Goal: Information Seeking & Learning: Learn about a topic

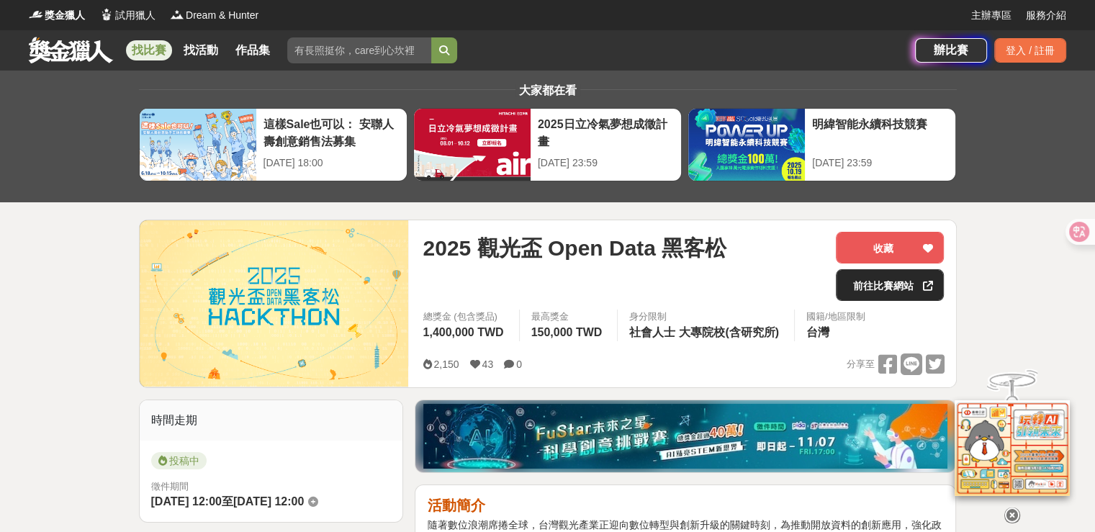
click at [879, 286] on link "前往比賽網站" at bounding box center [890, 285] width 108 height 32
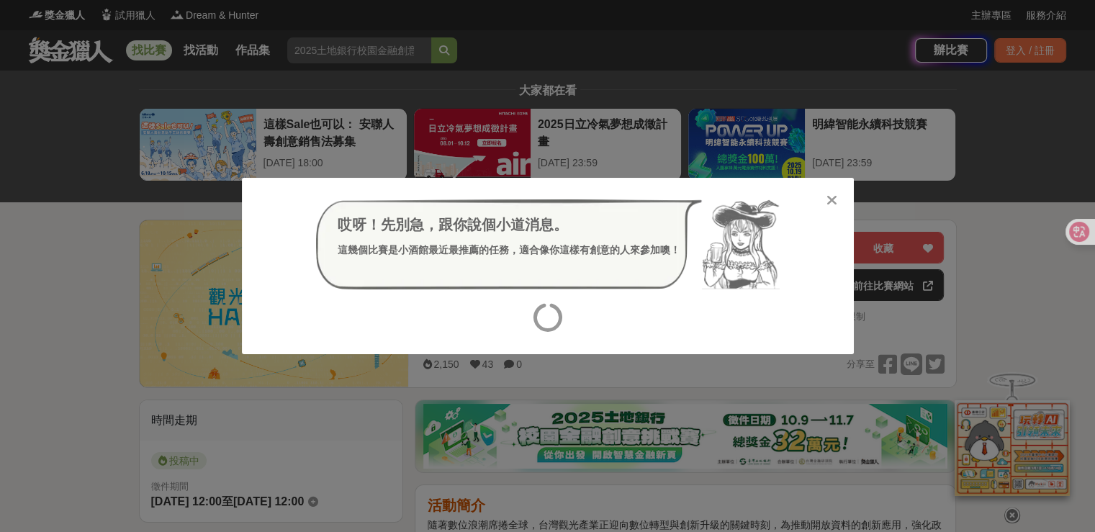
click at [830, 198] on icon at bounding box center [831, 200] width 11 height 14
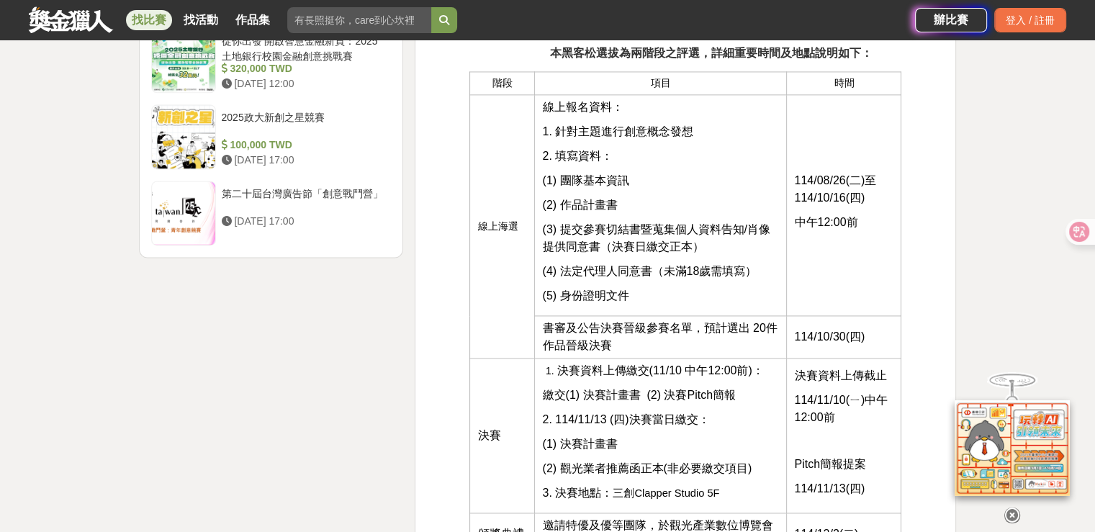
scroll to position [1943, 0]
drag, startPoint x: 643, startPoint y: 346, endPoint x: 538, endPoint y: 316, distance: 109.3
click at [538, 316] on td "書審及公告決賽晉級參賽名單，預計選出 20件作品晉級決賽" at bounding box center [661, 335] width 252 height 42
click at [694, 326] on span "書審及公告決賽晉級參賽名單，預計選出 20件作品晉級決賽" at bounding box center [659, 335] width 235 height 30
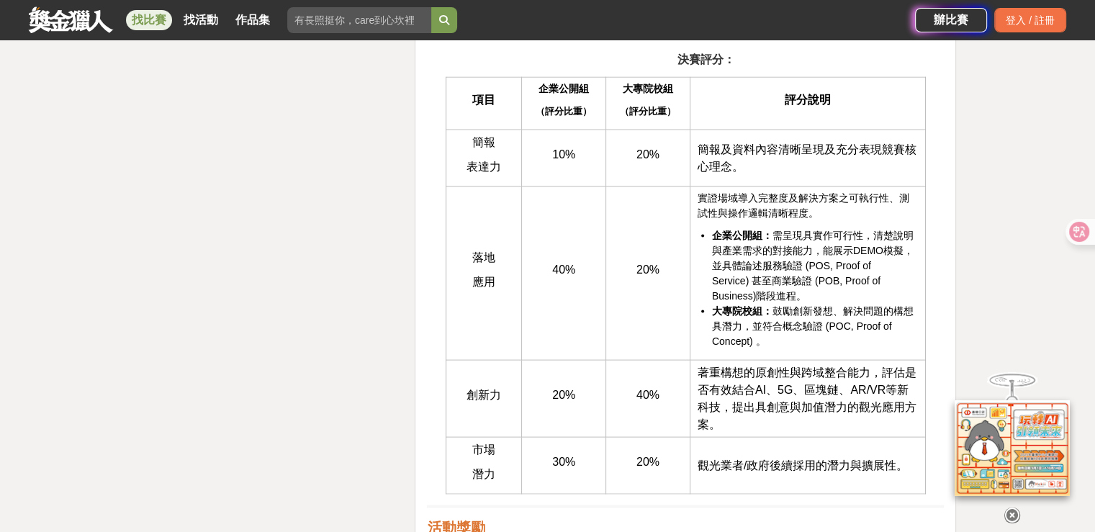
scroll to position [2879, 0]
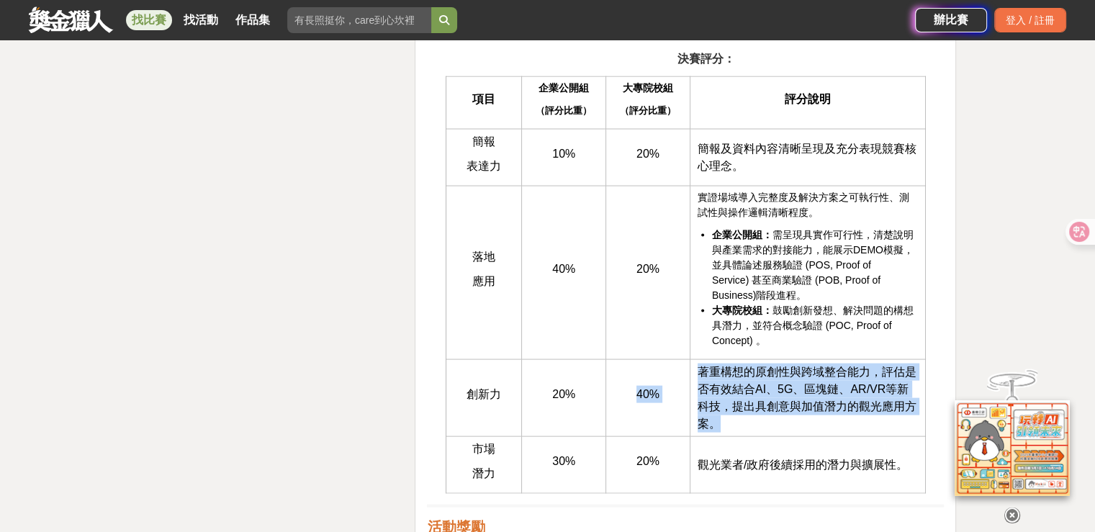
drag, startPoint x: 625, startPoint y: 387, endPoint x: 771, endPoint y: 416, distance: 149.6
click at [771, 416] on tr "創新力 20% 40% 著重構想的原創性與跨域整合能力，評估是否有效結合AI、5G、區塊鏈、AR/VR等新科技，提出具創意與加值潛力的觀光應用方案。" at bounding box center [685, 398] width 479 height 77
click at [756, 415] on td "著重構想的原創性與跨域整合能力，評估是否有效結合AI、5G、區塊鏈、AR/VR等新科技，提出具創意與加值潛力的觀光應用方案。" at bounding box center [806, 398] width 235 height 77
drag, startPoint x: 743, startPoint y: 417, endPoint x: 604, endPoint y: 389, distance: 141.6
click at [604, 389] on tr "創新力 20% 40% 著重構想的原創性與跨域整合能力，評估是否有效結合AI、5G、區塊鏈、AR/VR等新科技，提出具創意與加值潛力的觀光應用方案。" at bounding box center [685, 398] width 479 height 77
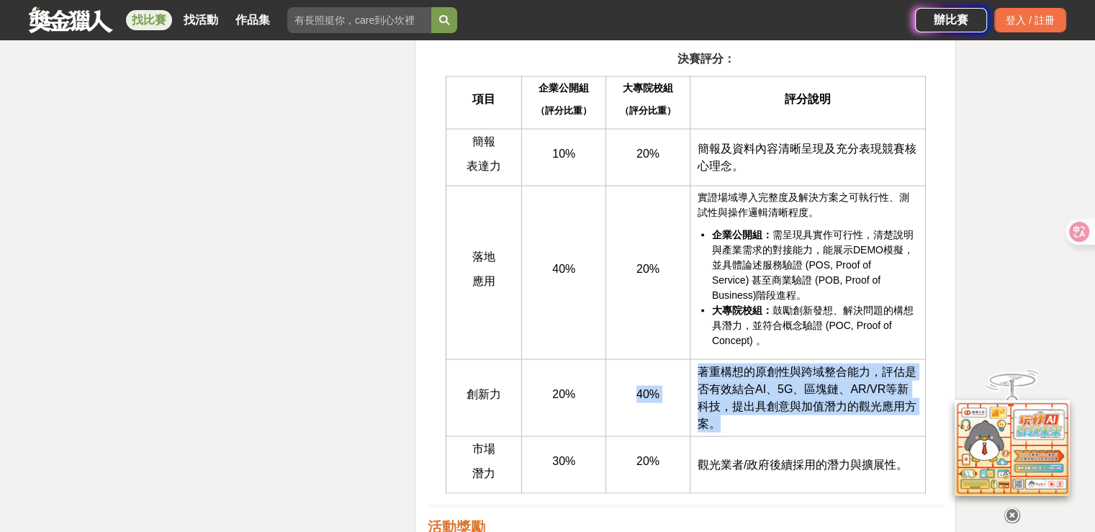
click at [677, 386] on p "40%" at bounding box center [647, 394] width 69 height 17
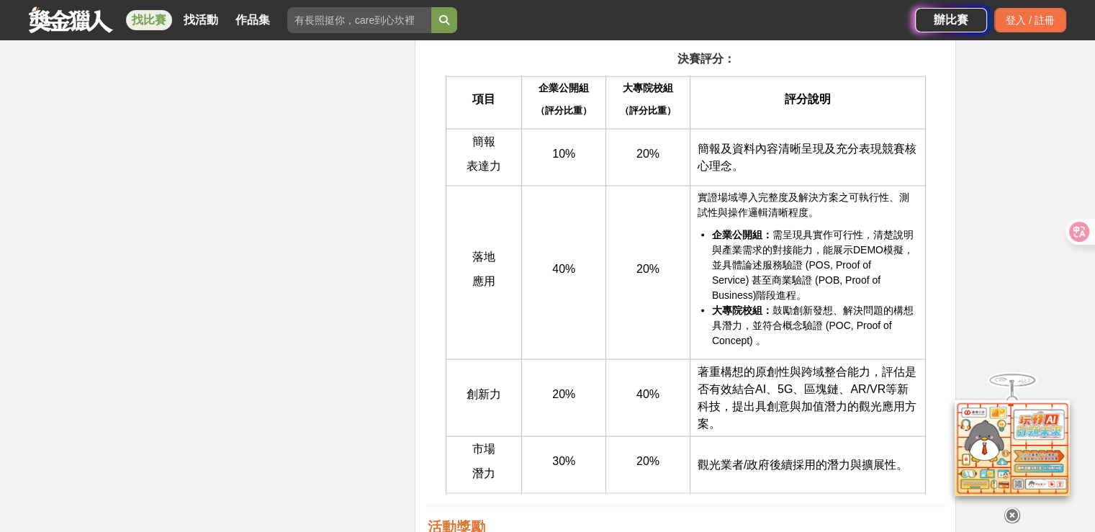
click at [734, 417] on td "著重構想的原創性與跨域整合能力，評估是否有效結合AI、5G、區塊鏈、AR/VR等新科技，提出具創意與加值潛力的觀光應用方案。" at bounding box center [806, 398] width 235 height 77
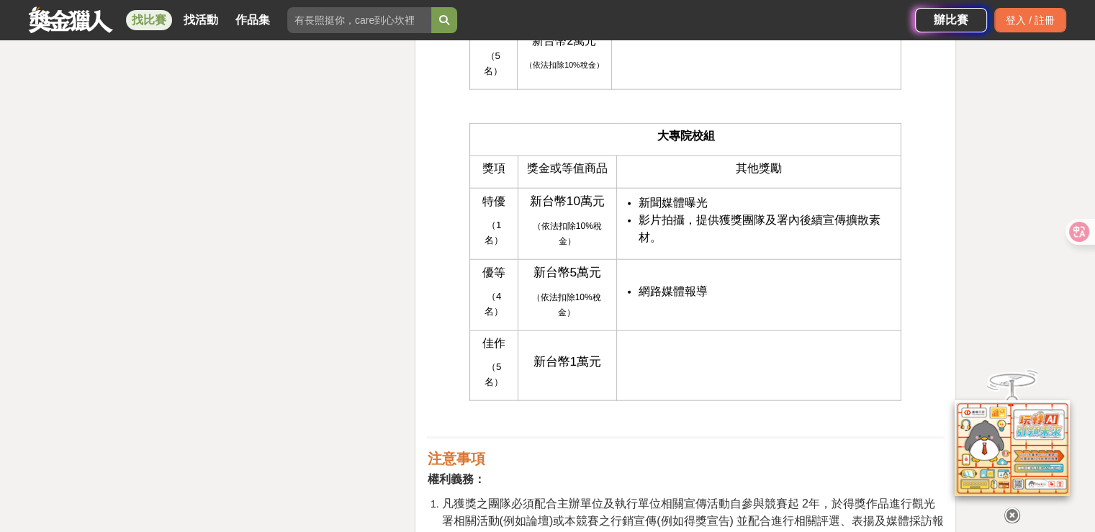
scroll to position [3670, 0]
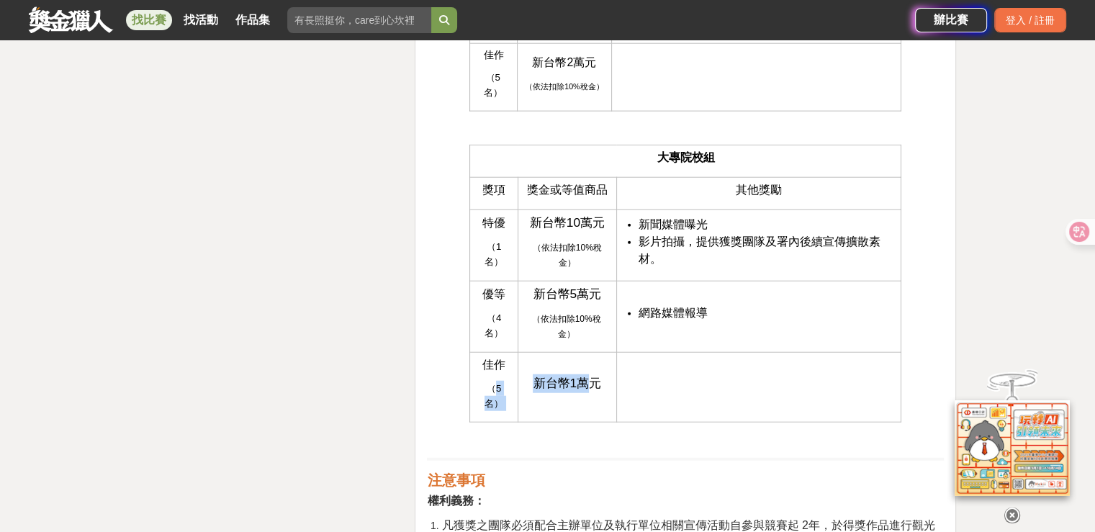
drag, startPoint x: 594, startPoint y: 326, endPoint x: 482, endPoint y: 329, distance: 112.3
click at [483, 353] on tr "佳作 （5名） 新台幣1萬元" at bounding box center [685, 388] width 431 height 70
click at [484, 383] on span "（5名）" at bounding box center [493, 396] width 19 height 26
click at [580, 376] on span "新台幣1萬元" at bounding box center [567, 383] width 68 height 14
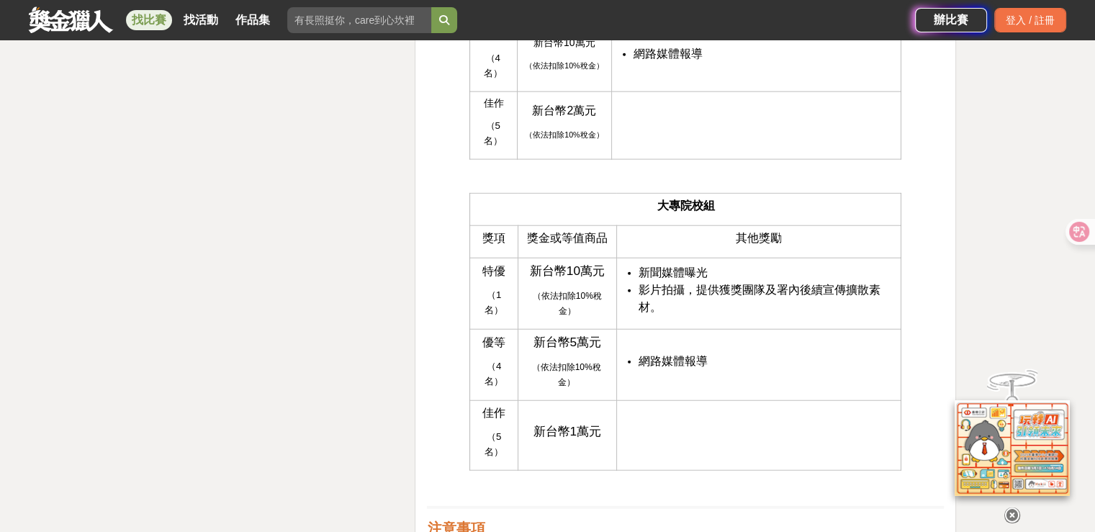
scroll to position [3598, 0]
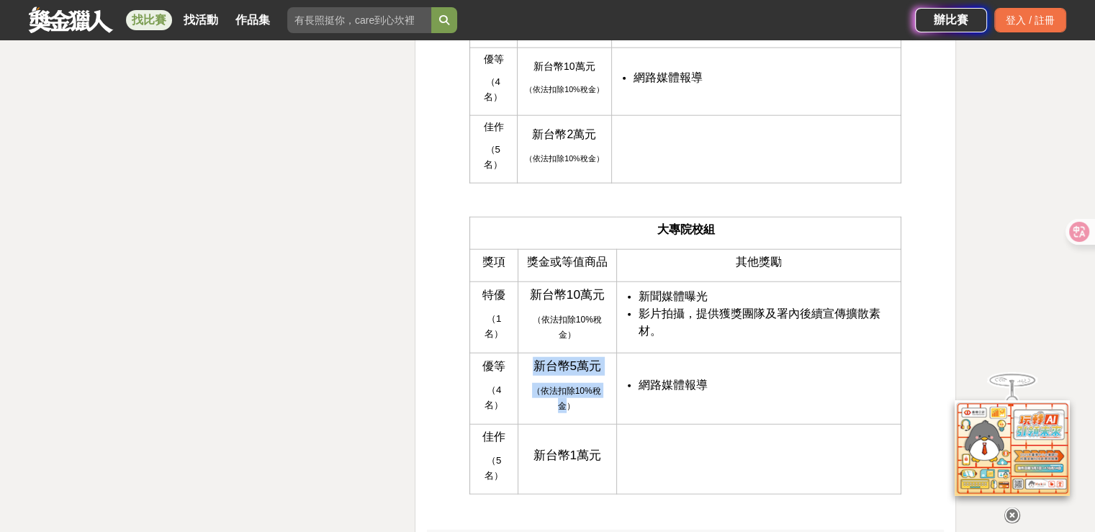
drag, startPoint x: 604, startPoint y: 355, endPoint x: 525, endPoint y: 329, distance: 83.3
click at [525, 353] on td "新台幣5萬元 （依法扣除10%稅金）" at bounding box center [566, 388] width 99 height 71
click at [592, 358] on span "新台幣5萬元" at bounding box center [567, 365] width 68 height 14
drag, startPoint x: 717, startPoint y: 343, endPoint x: 486, endPoint y: 330, distance: 230.7
click at [486, 353] on tr "優等 （4名） 新台幣5萬元 （依法扣除10%稅金） 網路媒體報導" at bounding box center [685, 388] width 431 height 71
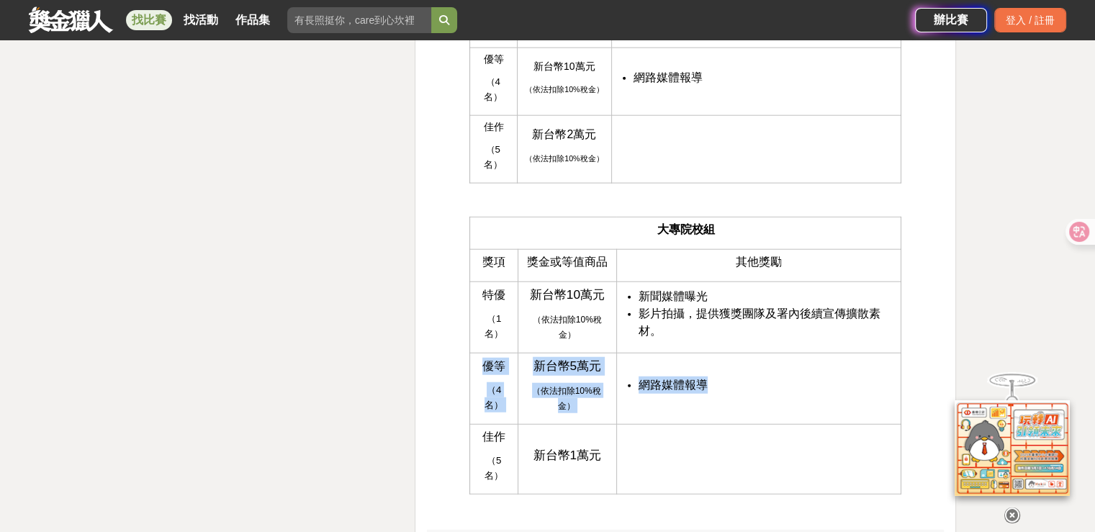
click at [573, 353] on td "新台幣5萬元 （依法扣除10%稅金）" at bounding box center [566, 388] width 99 height 71
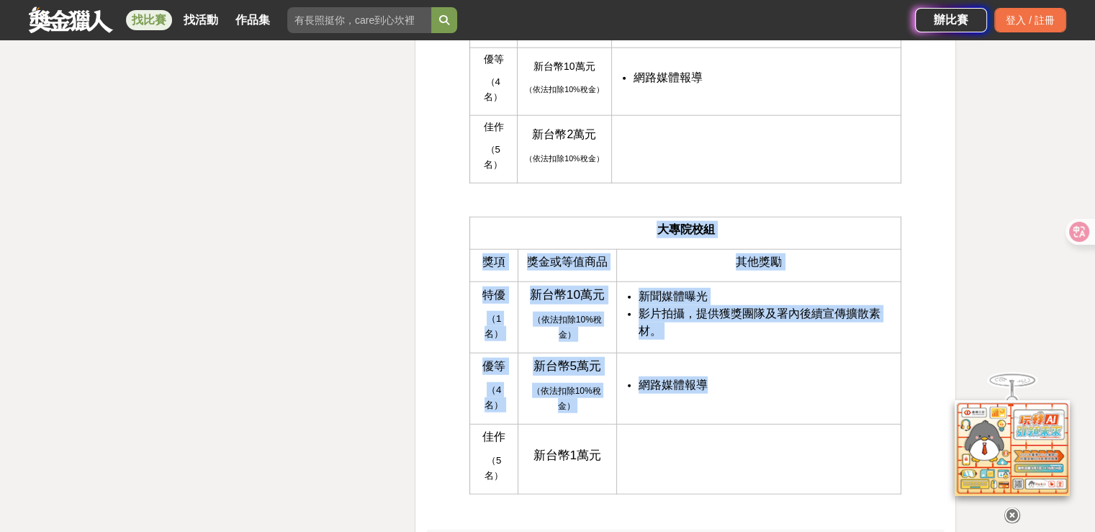
drag, startPoint x: 731, startPoint y: 343, endPoint x: 463, endPoint y: 329, distance: 268.1
click at [672, 353] on td "網路媒體報導" at bounding box center [758, 388] width 285 height 71
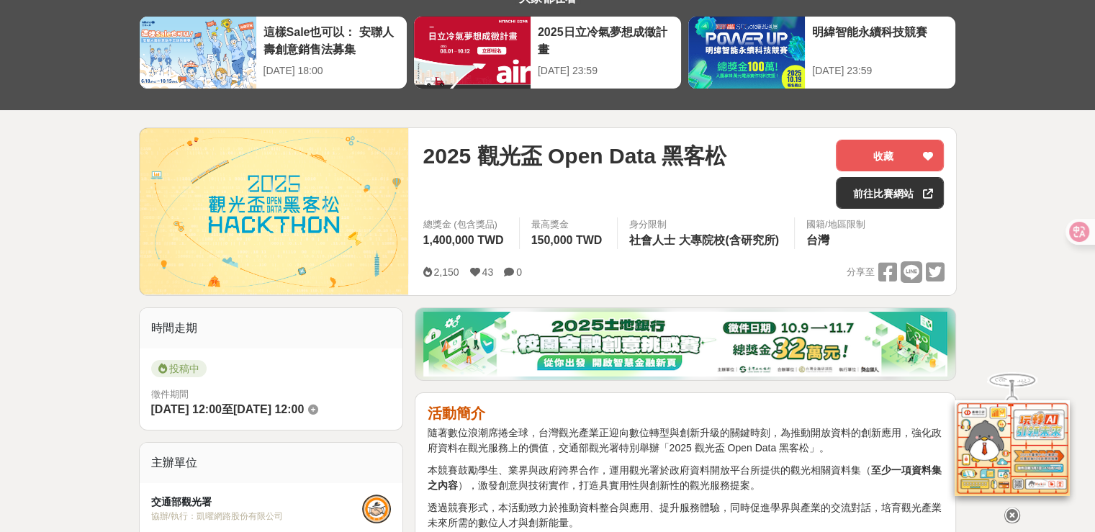
scroll to position [0, 0]
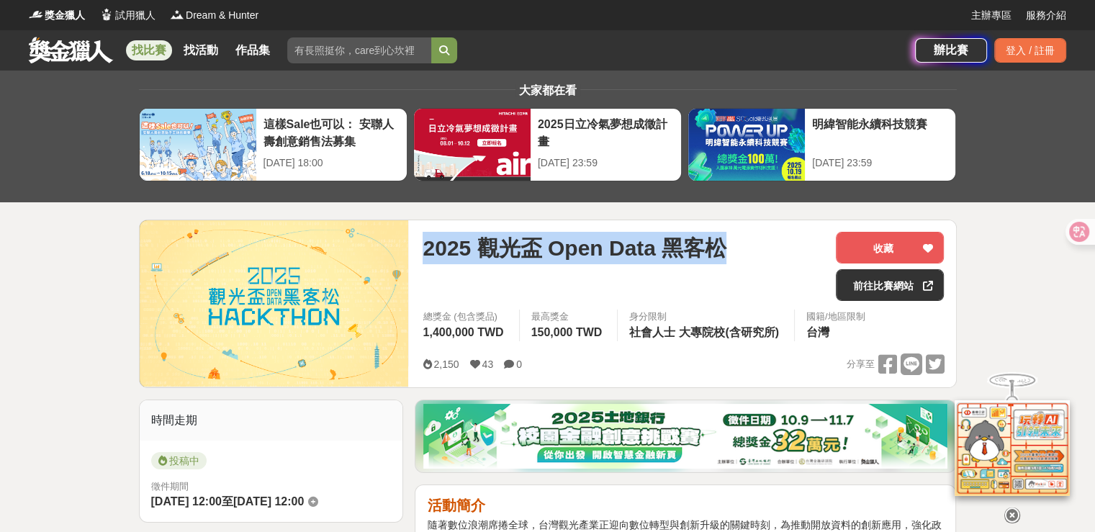
drag, startPoint x: 751, startPoint y: 247, endPoint x: 426, endPoint y: 237, distance: 325.4
click at [426, 237] on div "2025 觀光盃 Open Data 黑客松" at bounding box center [623, 248] width 402 height 32
click at [515, 248] on span "2025 觀光盃 Open Data 黑客松" at bounding box center [574, 248] width 304 height 32
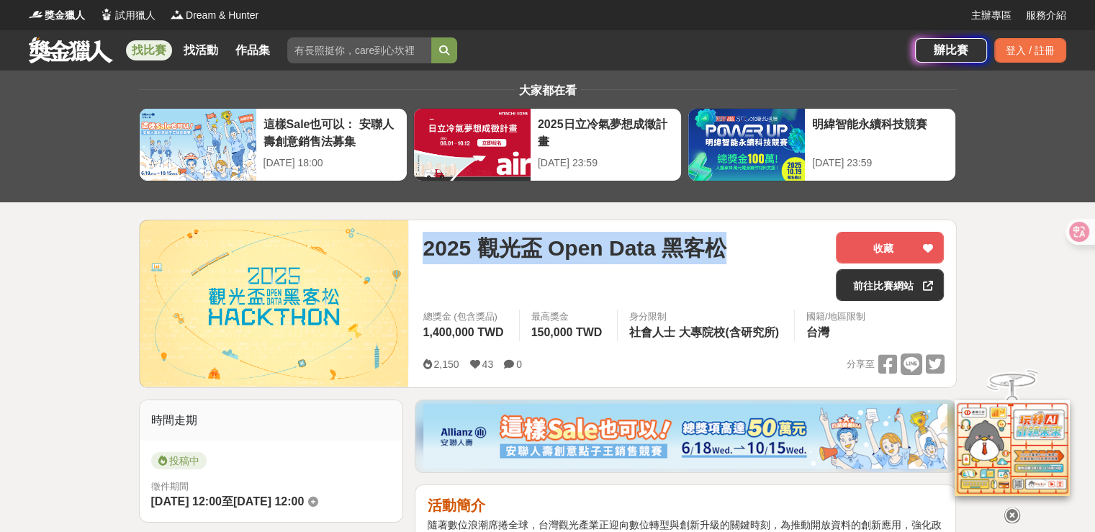
drag, startPoint x: 728, startPoint y: 248, endPoint x: 409, endPoint y: 250, distance: 318.8
click at [409, 250] on div "2025 觀光盃 Open Data 黑客松 收藏 前往比賽網站 總獎金 (包含獎品) 1,400,000 TWD 最高獎金 150,000 TWD 身分限制…" at bounding box center [548, 303] width 818 height 168
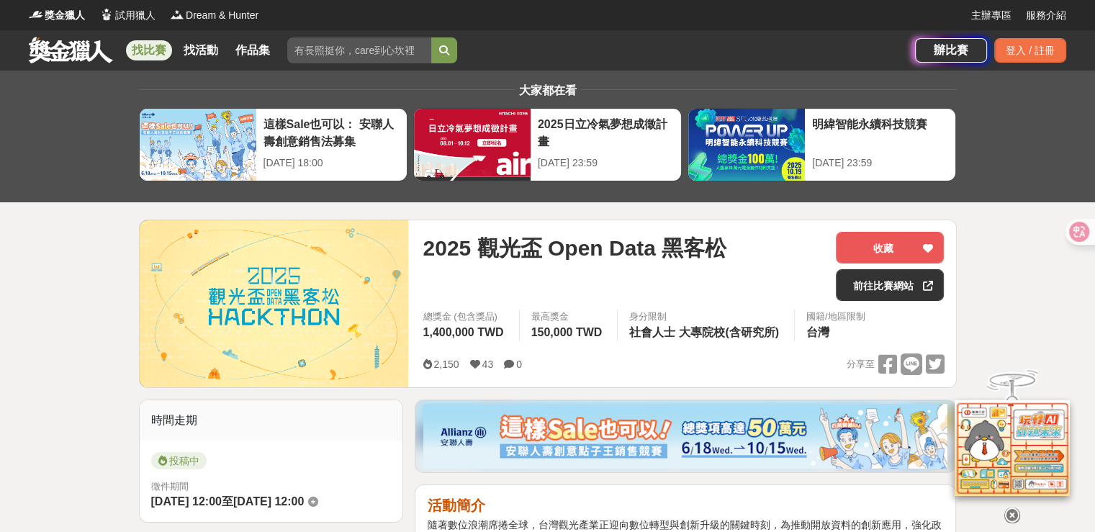
click at [697, 263] on div "2025 觀光盃 Open Data 黑客松" at bounding box center [623, 266] width 402 height 69
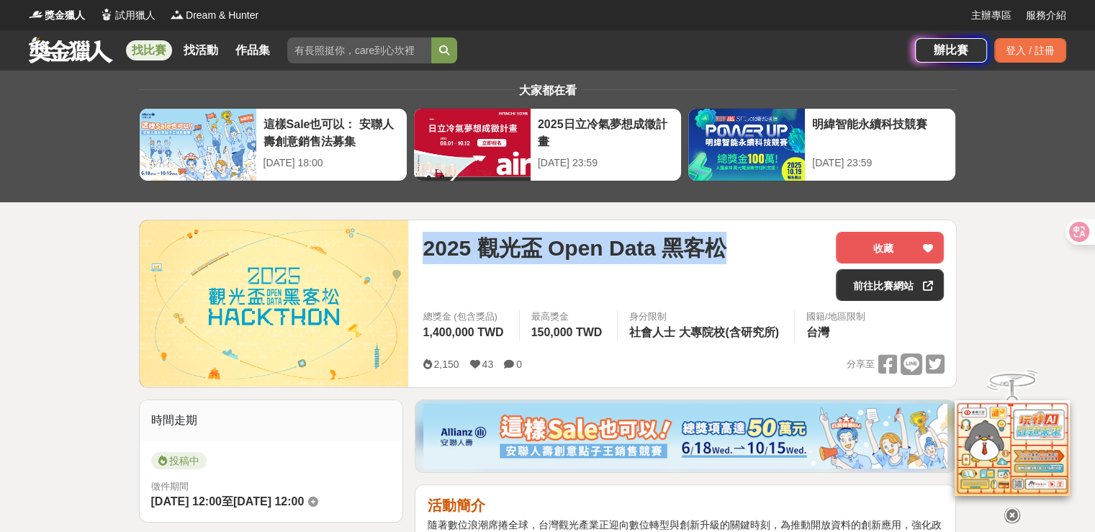
drag, startPoint x: 736, startPoint y: 252, endPoint x: 412, endPoint y: 247, distance: 324.6
click at [412, 247] on div "2025 觀光盃 Open Data 黑客松 收藏 前往比賽網站 總獎金 (包含獎品) 1,400,000 TWD 最高獎金 150,000 TWD 身分限制…" at bounding box center [683, 303] width 544 height 167
click at [569, 253] on span "2025 觀光盃 Open Data 黑客松" at bounding box center [574, 248] width 304 height 32
drag, startPoint x: 723, startPoint y: 257, endPoint x: 427, endPoint y: 247, distance: 295.2
click at [427, 247] on span "2025 觀光盃 Open Data 黑客松" at bounding box center [574, 248] width 304 height 32
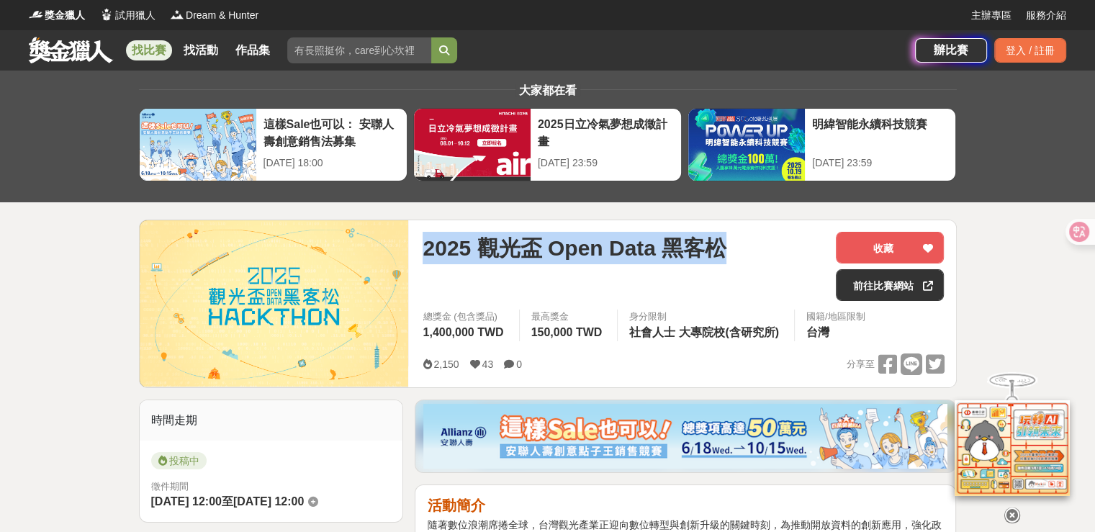
click at [435, 247] on span "2025 觀光盃 Open Data 黑客松" at bounding box center [574, 248] width 304 height 32
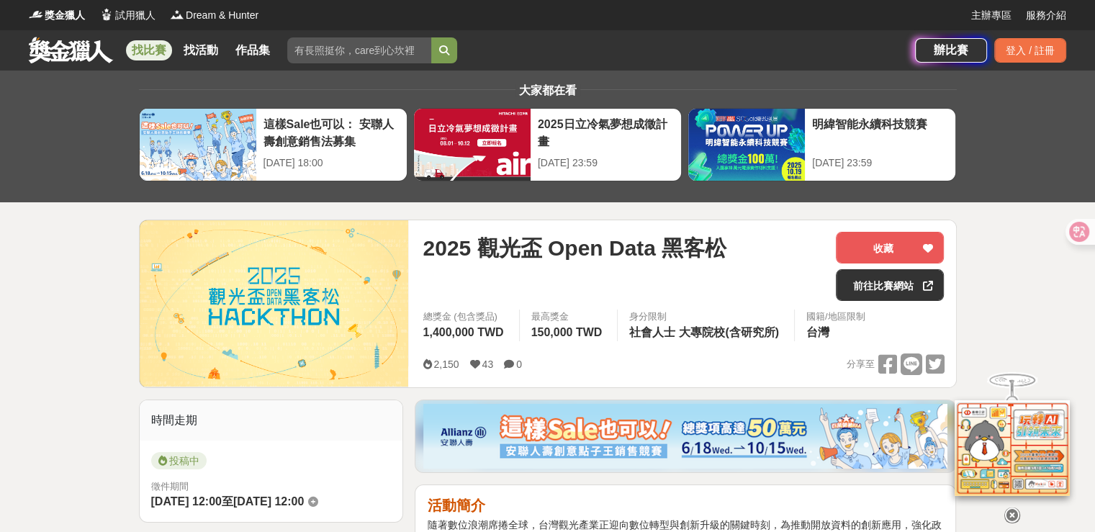
click at [682, 245] on span "2025 觀光盃 Open Data 黑客松" at bounding box center [574, 248] width 304 height 32
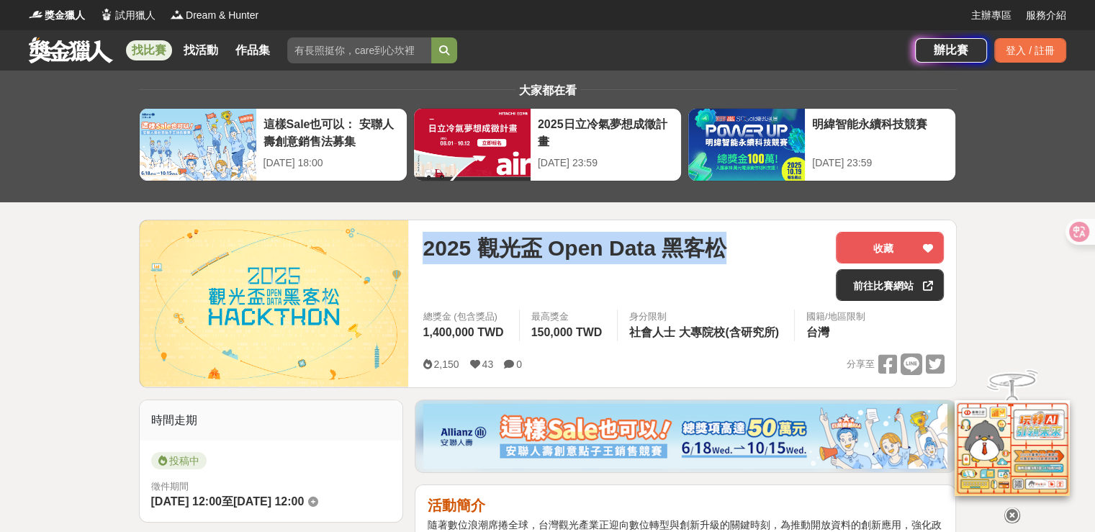
drag, startPoint x: 753, startPoint y: 244, endPoint x: 411, endPoint y: 243, distance: 342.6
click at [411, 243] on div "2025 觀光盃 Open Data 黑客松 收藏 前往比賽網站 總獎金 (包含獎品) 1,400,000 TWD 最高獎金 150,000 TWD 身分限制…" at bounding box center [683, 303] width 544 height 167
click at [605, 244] on span "2025 觀光盃 Open Data 黑客松" at bounding box center [574, 248] width 304 height 32
drag, startPoint x: 742, startPoint y: 245, endPoint x: 411, endPoint y: 248, distance: 331.1
click at [411, 248] on div "2025 觀光盃 Open Data 黑客松 收藏 前往比賽網站 總獎金 (包含獎品) 1,400,000 TWD 最高獎金 150,000 TWD 身分限制…" at bounding box center [683, 303] width 544 height 167
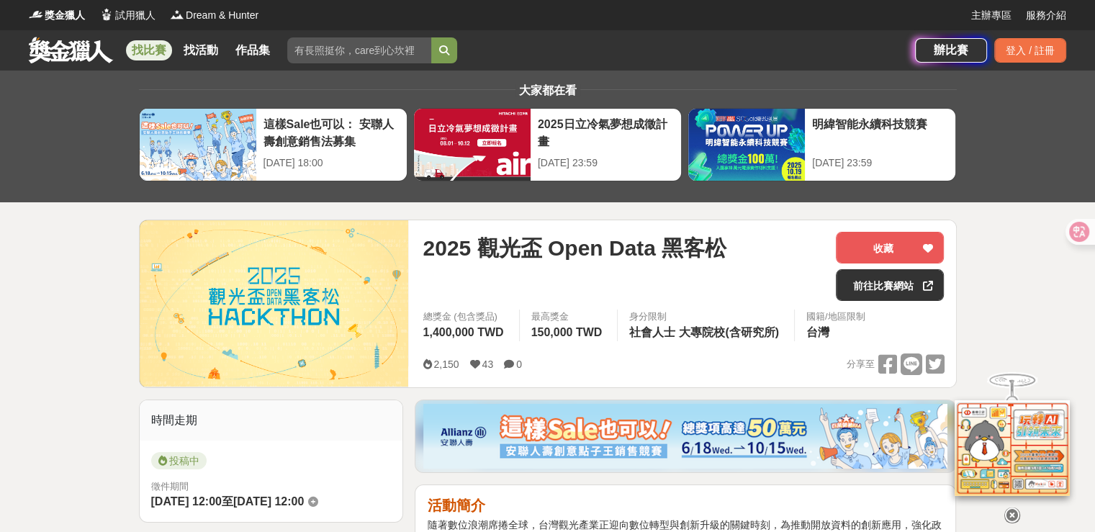
click at [636, 267] on div "2025 觀光盃 Open Data 黑客松" at bounding box center [623, 266] width 402 height 69
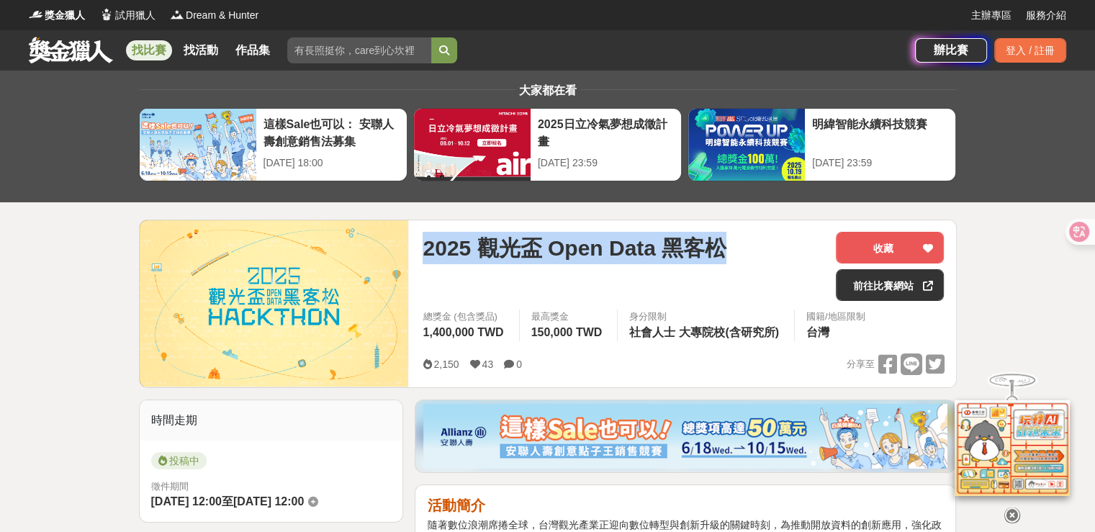
drag, startPoint x: 744, startPoint y: 255, endPoint x: 423, endPoint y: 248, distance: 321.0
click at [423, 248] on div "2025 觀光盃 Open Data 黑客松" at bounding box center [623, 248] width 402 height 32
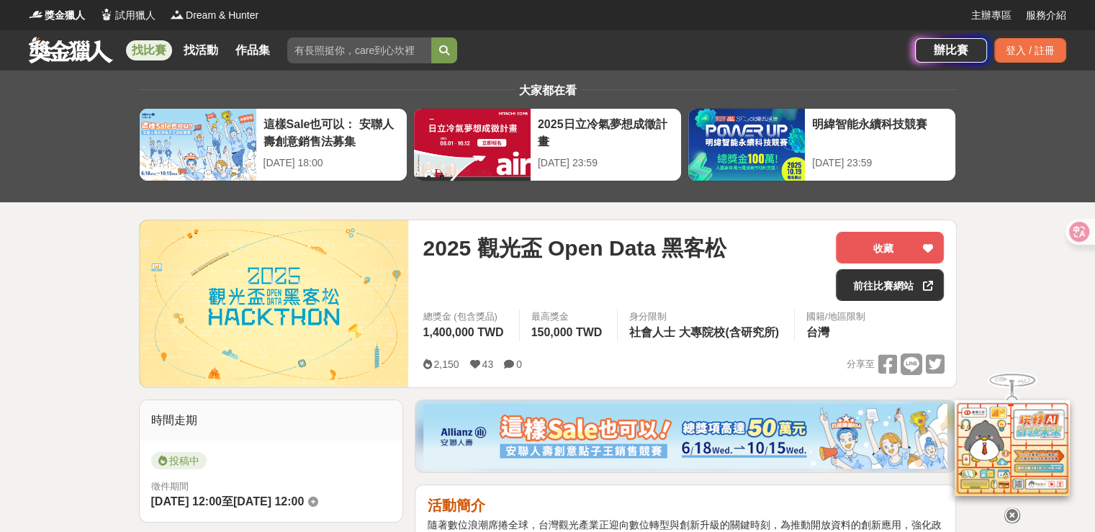
click at [533, 268] on div "2025 觀光盃 Open Data 黑客松" at bounding box center [623, 266] width 402 height 69
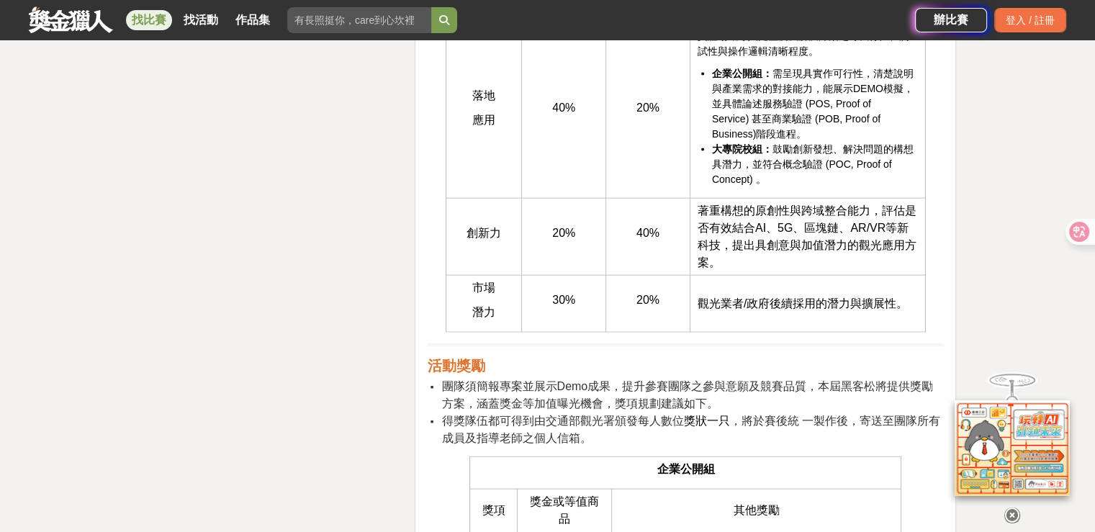
scroll to position [3166, 0]
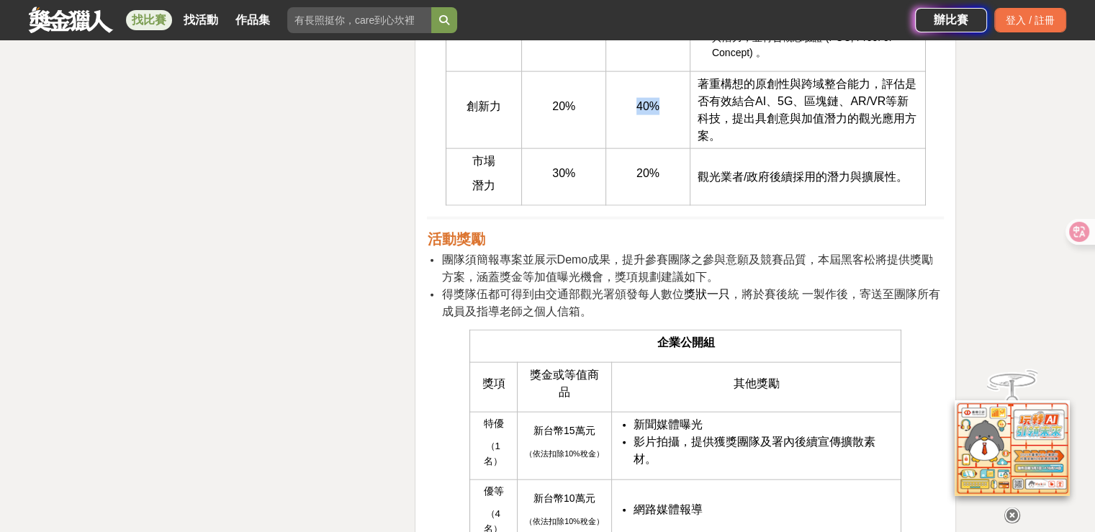
drag, startPoint x: 671, startPoint y: 100, endPoint x: 633, endPoint y: 101, distance: 38.9
click at [633, 101] on p "40%" at bounding box center [647, 106] width 69 height 17
click at [684, 139] on td "40%" at bounding box center [648, 110] width 84 height 77
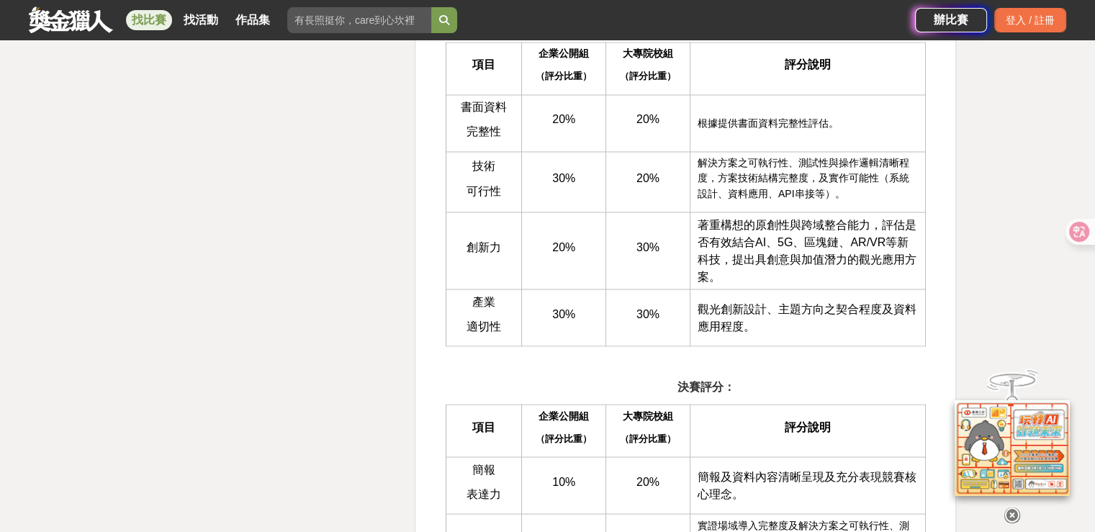
scroll to position [2519, 0]
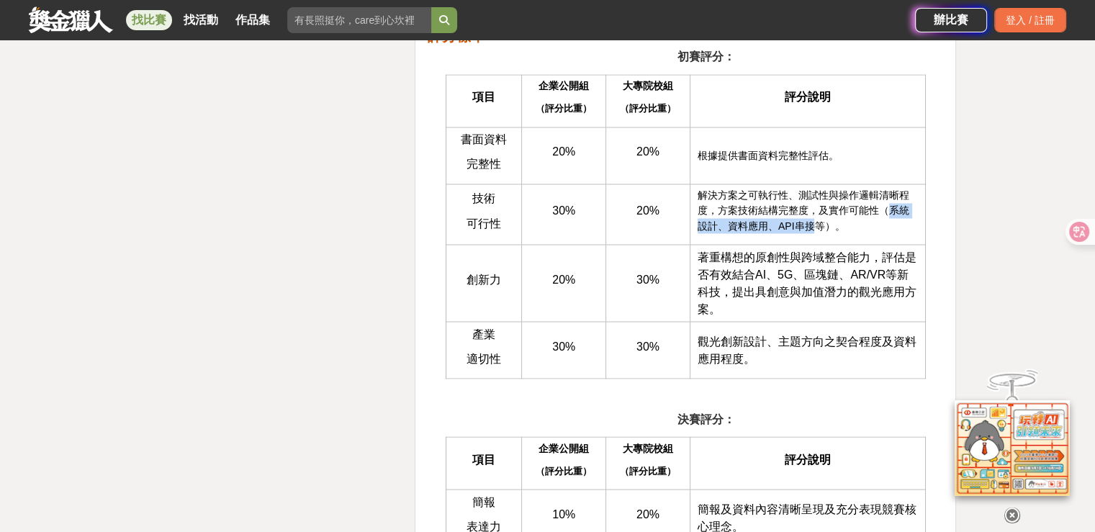
drag, startPoint x: 889, startPoint y: 202, endPoint x: 812, endPoint y: 225, distance: 80.4
click at [812, 225] on span "解決方案之可執行性、測試性與操作邏輯清晰程度，方案技術結構完整度，及實作可能性（系統設計、資料應用、API串接等）。" at bounding box center [803, 210] width 212 height 42
click at [895, 231] on td "解決方案之可執行性、測試性與操作邏輯清晰程度，方案技術結構完整度，及實作可能性（系統設計、資料應用、API串接等）。" at bounding box center [806, 214] width 235 height 60
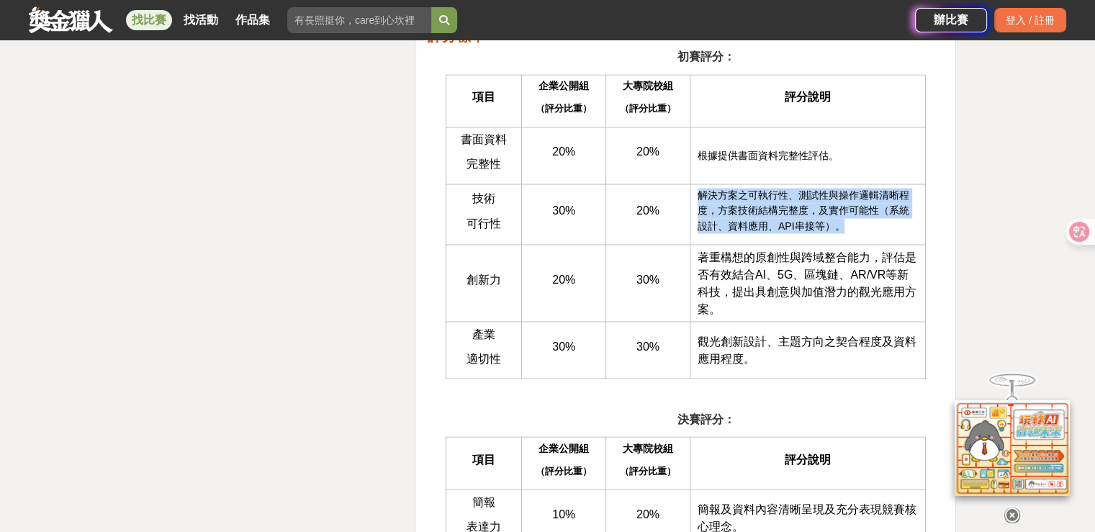
drag, startPoint x: 863, startPoint y: 230, endPoint x: 692, endPoint y: 192, distance: 174.6
click at [692, 192] on td "解決方案之可執行性、測試性與操作邏輯清晰程度，方案技術結構完整度，及實作可能性（系統設計、資料應用、API串接等）。" at bounding box center [806, 214] width 235 height 60
click at [797, 217] on span "解決方案之可執行性、測試性與操作邏輯清晰程度，方案技術結構完整度，及實作可能性（系統設計、資料應用、API串接等）。" at bounding box center [803, 210] width 212 height 42
click at [828, 219] on span "解決方案之可執行性、測試性與操作邏輯清晰程度，方案技術結構完整度，及實作可能性（系統設計、資料應用、API串接等）。" at bounding box center [803, 210] width 212 height 42
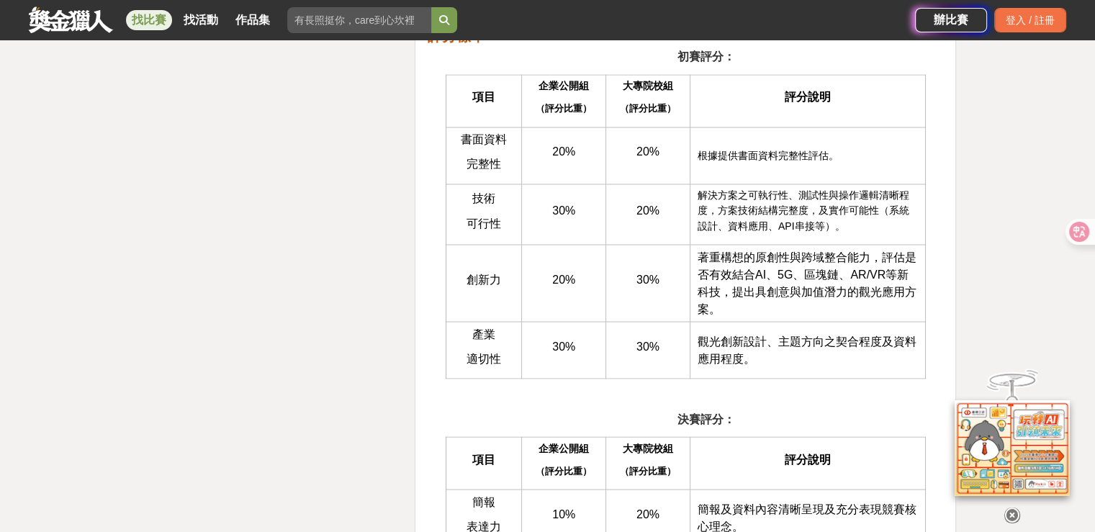
click at [844, 222] on p "解決方案之可執行性、測試性與操作邏輯清晰程度，方案技術結構完整度，及實作可能性（系統設計、資料應用、API串接等）。" at bounding box center [807, 210] width 220 height 45
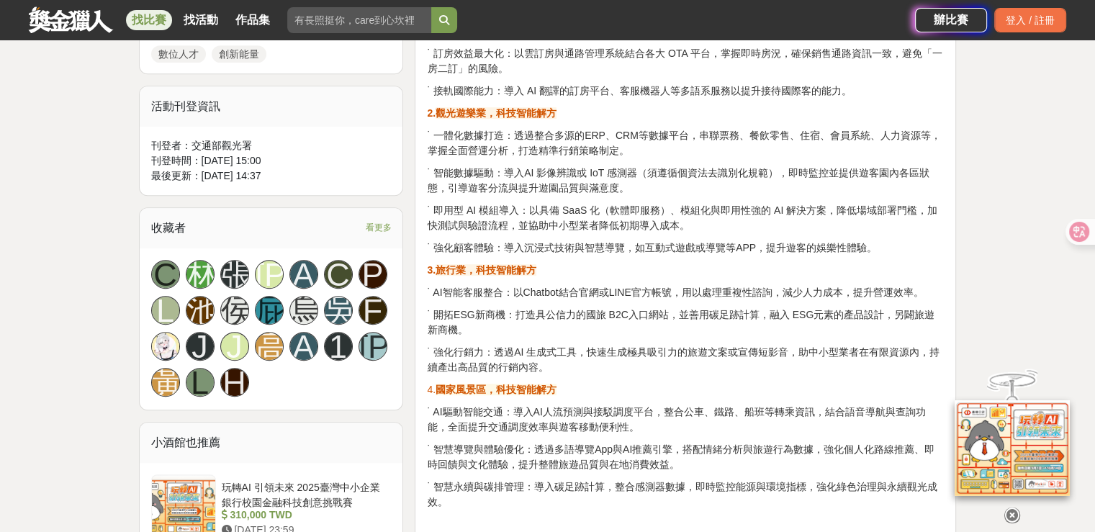
scroll to position [792, 0]
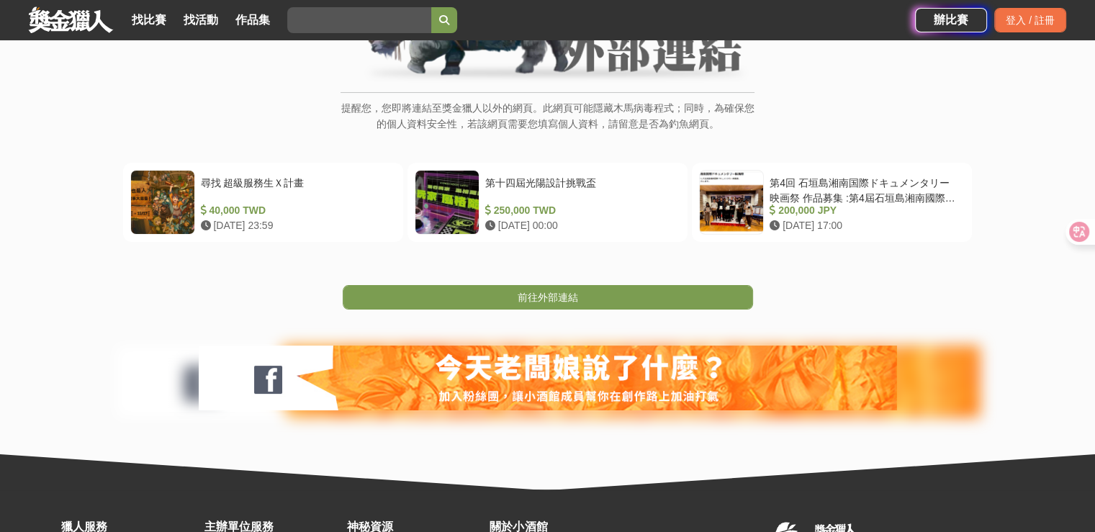
scroll to position [216, 0]
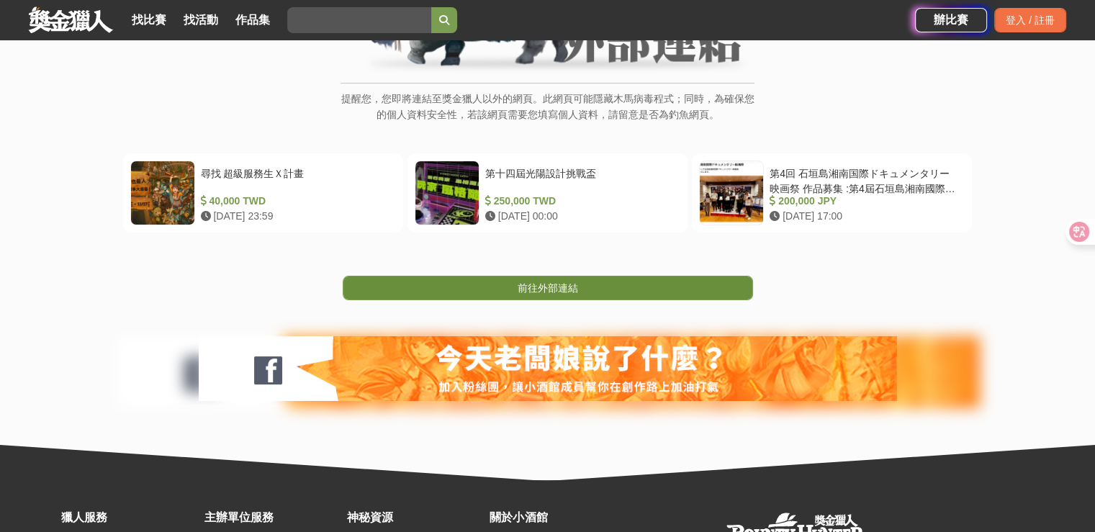
click at [568, 276] on link "前往外部連結" at bounding box center [548, 288] width 410 height 24
